Goal: Information Seeking & Learning: Learn about a topic

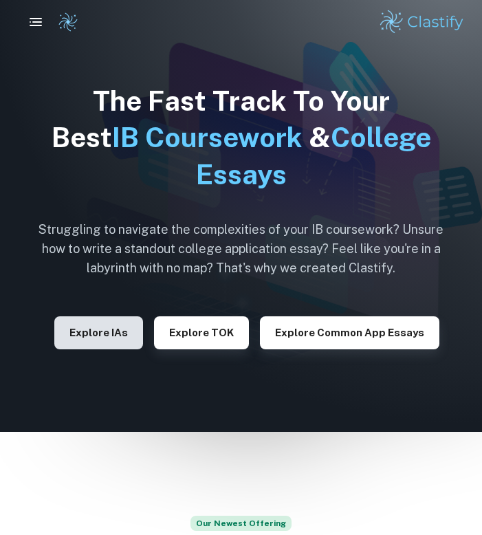
click at [118, 340] on button "Explore IAs" at bounding box center [98, 332] width 89 height 33
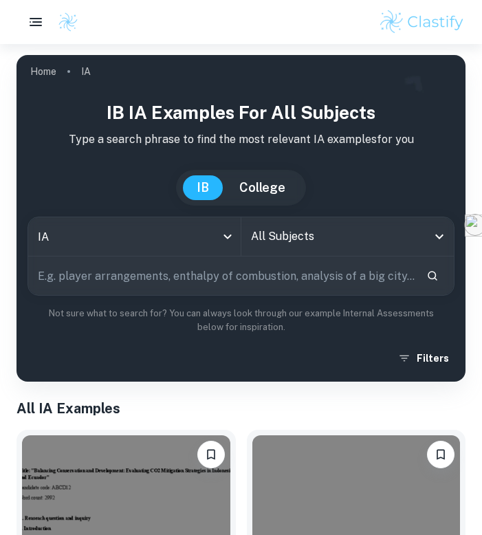
click at [224, 284] on input "text" at bounding box center [221, 276] width 387 height 39
type input "bio"
click at [270, 248] on input "All Subjects" at bounding box center [338, 237] width 180 height 26
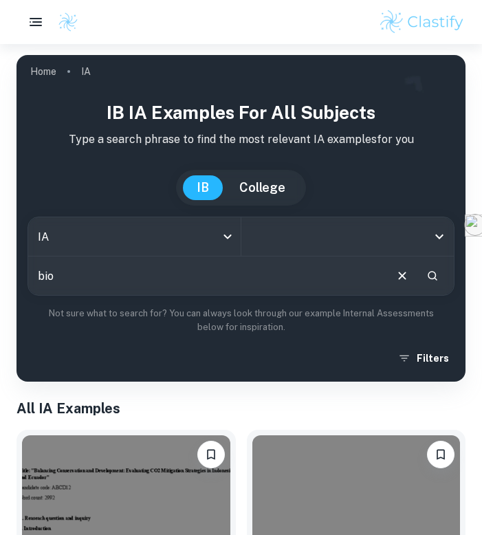
click at [270, 248] on input "All Subjects" at bounding box center [338, 237] width 180 height 26
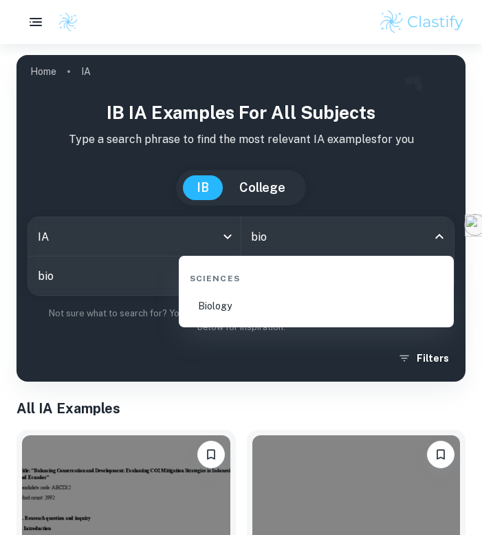
click at [217, 301] on li "Biology" at bounding box center [316, 306] width 264 height 32
type input "Biology"
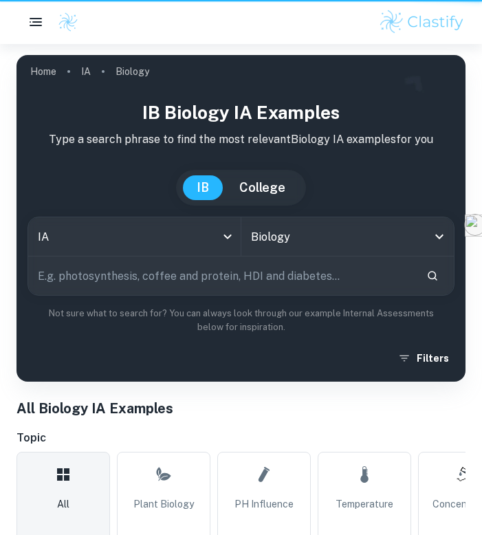
click at [164, 276] on input "text" at bounding box center [221, 276] width 387 height 39
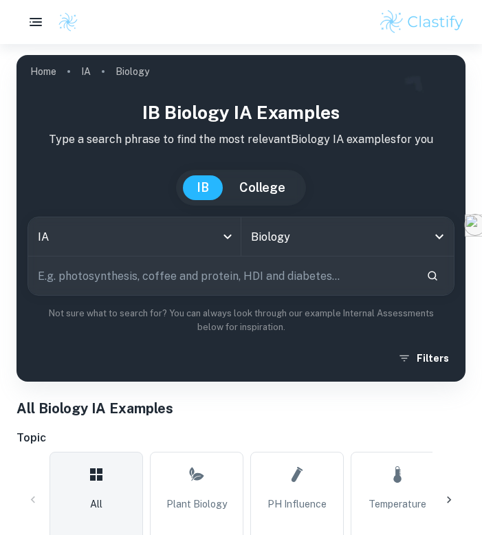
click at [164, 276] on input "text" at bounding box center [221, 276] width 387 height 39
type input "germination"
click at [184, 338] on div "IB Biology IA examples Type a search phrase to find the most relevant Biology I…" at bounding box center [241, 235] width 427 height 272
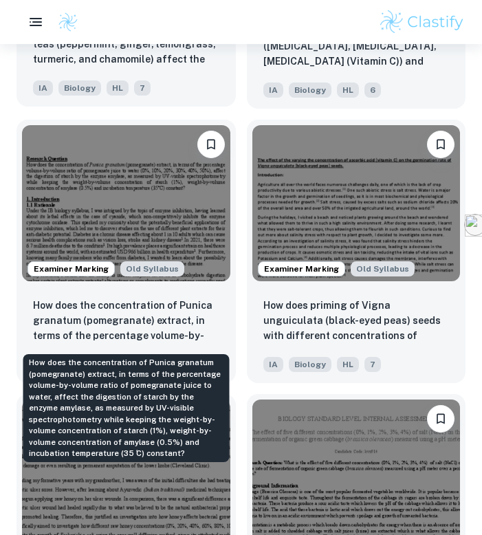
scroll to position [2227, 0]
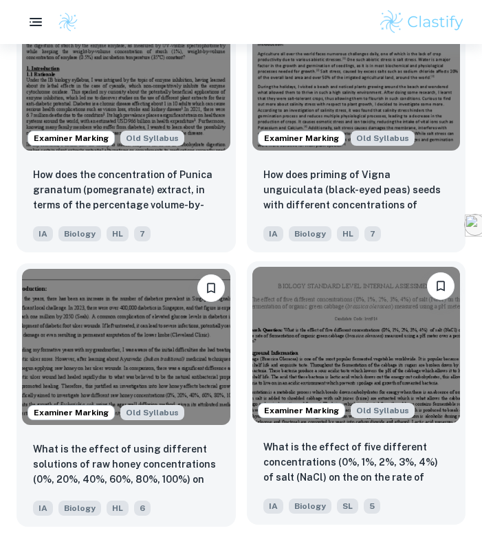
click at [308, 332] on img at bounding box center [356, 345] width 208 height 156
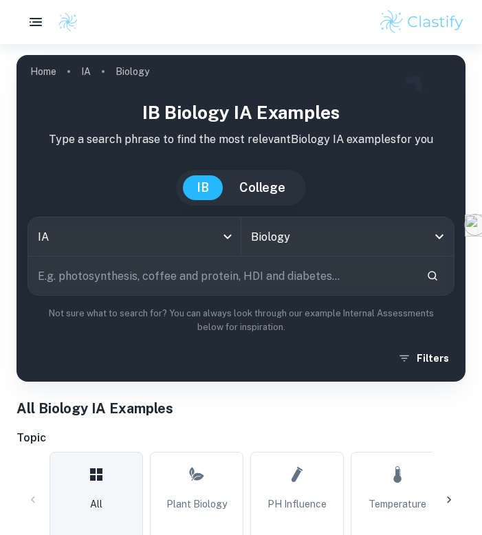
click at [283, 272] on input "text" at bounding box center [221, 276] width 387 height 39
type input "germination"
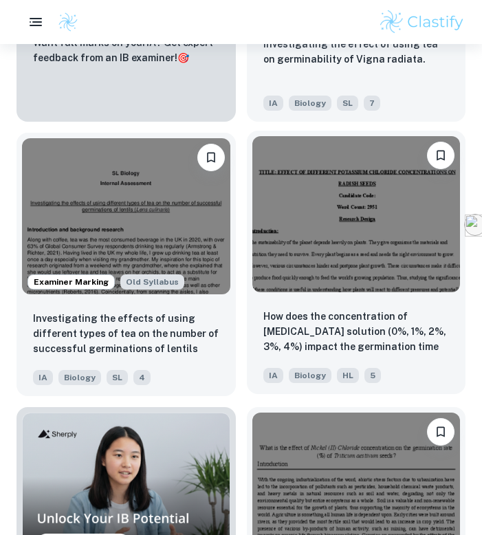
scroll to position [3294, 0]
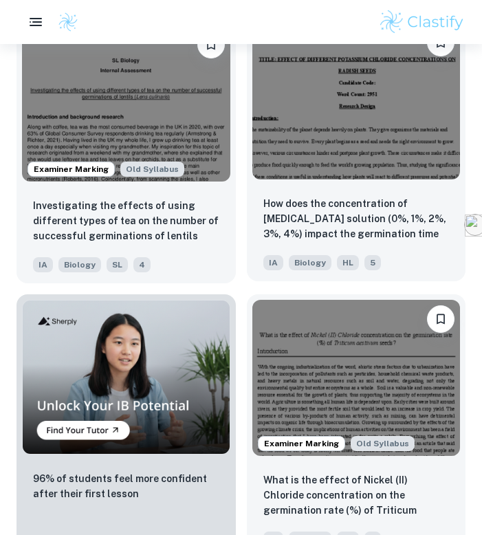
click at [358, 136] on img at bounding box center [356, 101] width 208 height 156
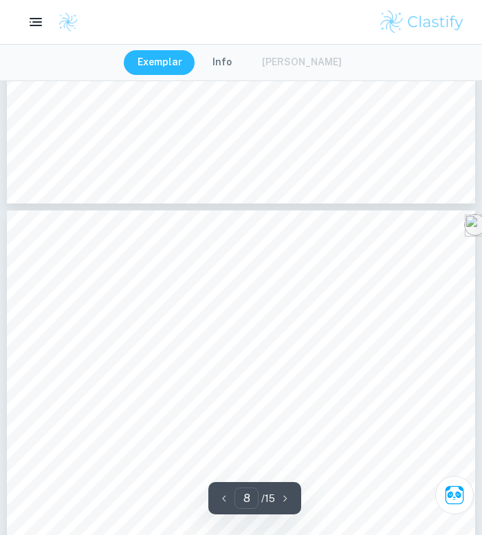
scroll to position [4330, 0]
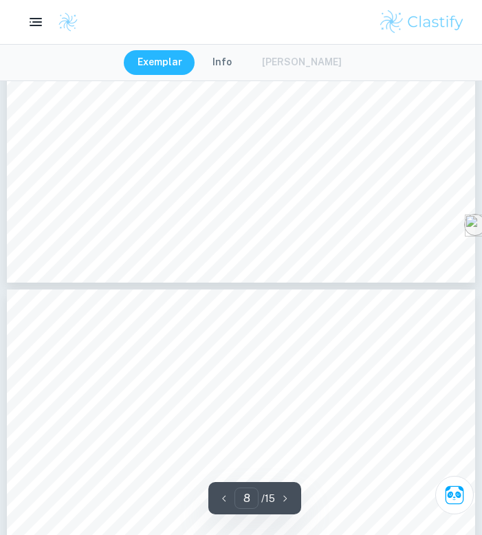
type input "7"
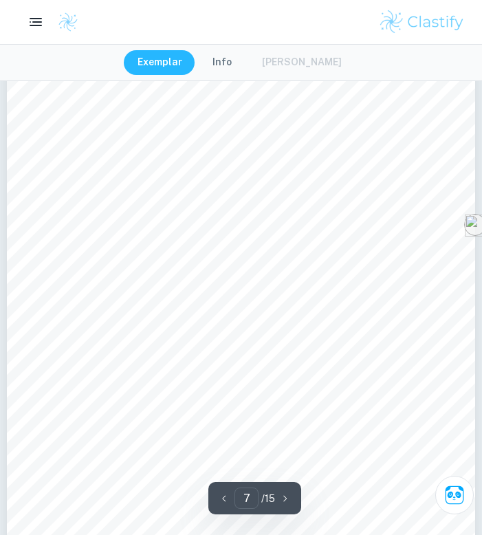
scroll to position [3981, 0]
